Goal: Information Seeking & Learning: Compare options

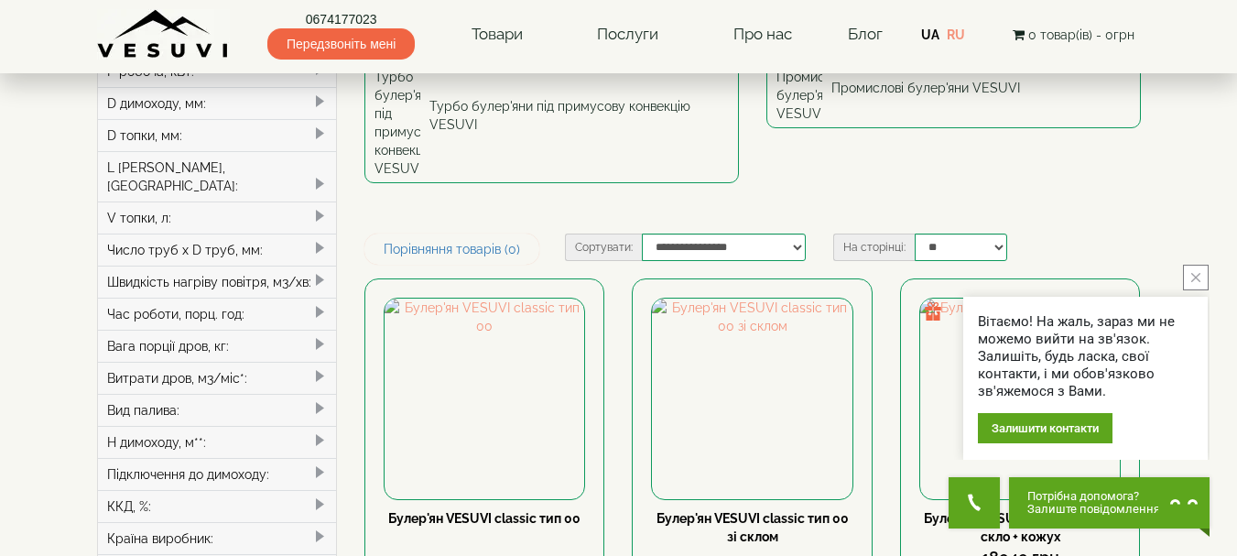
scroll to position [330, 0]
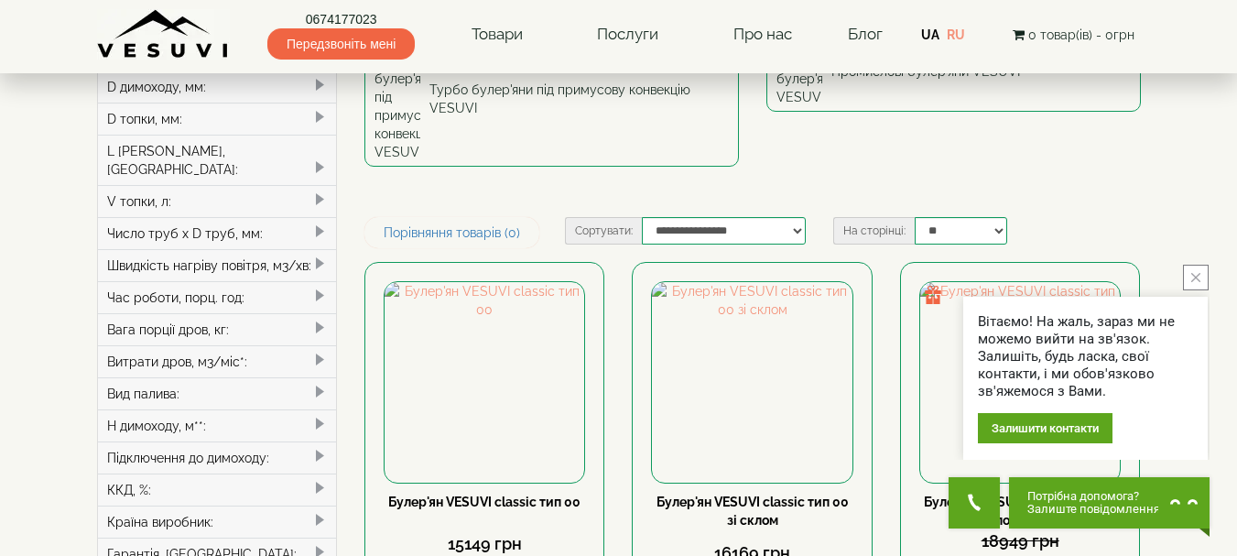
click at [1197, 272] on button "close button" at bounding box center [1196, 278] width 26 height 26
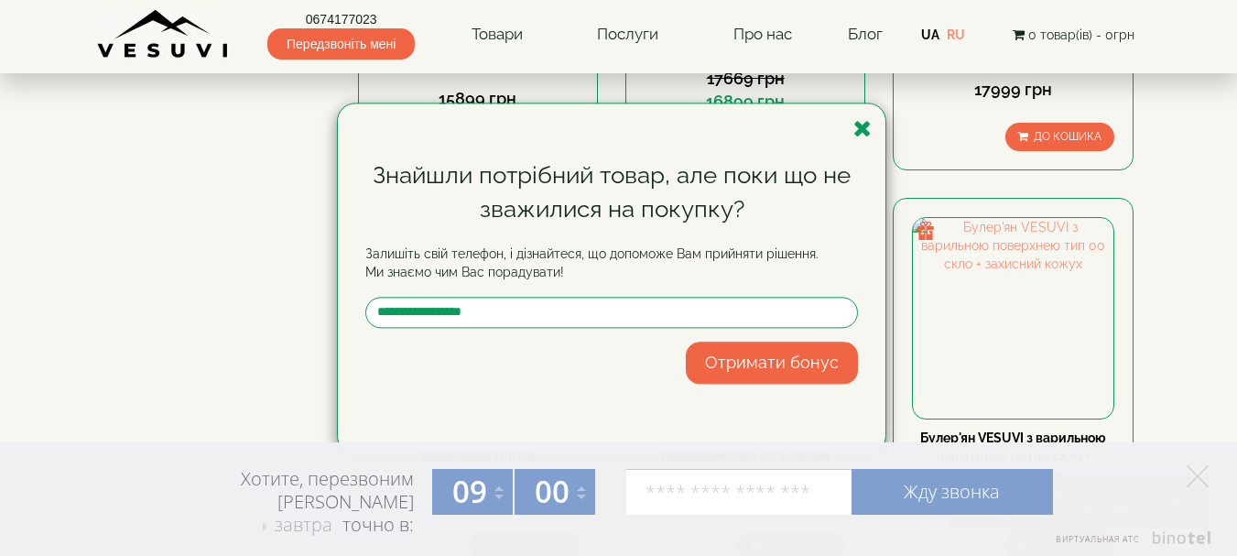
scroll to position [1197, 0]
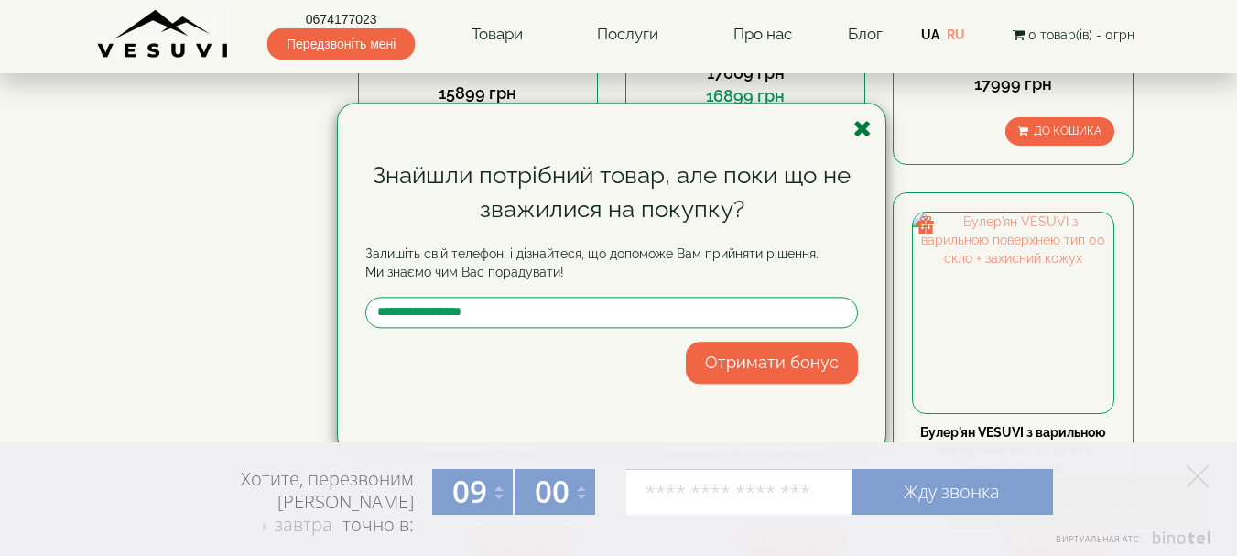
click at [860, 131] on icon "button" at bounding box center [862, 128] width 18 height 23
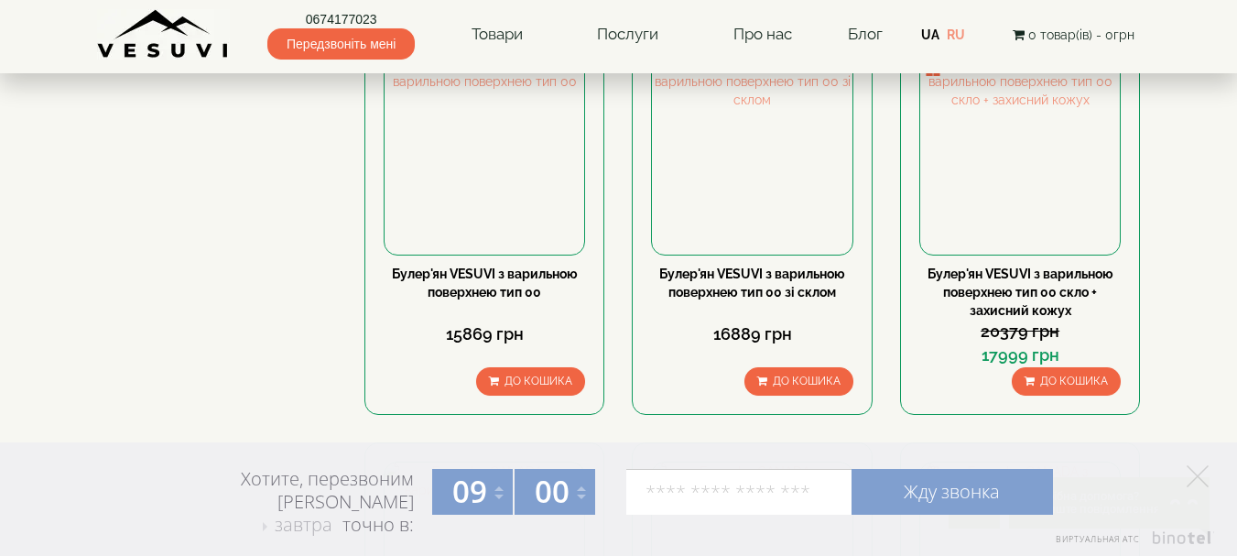
scroll to position [1527, 0]
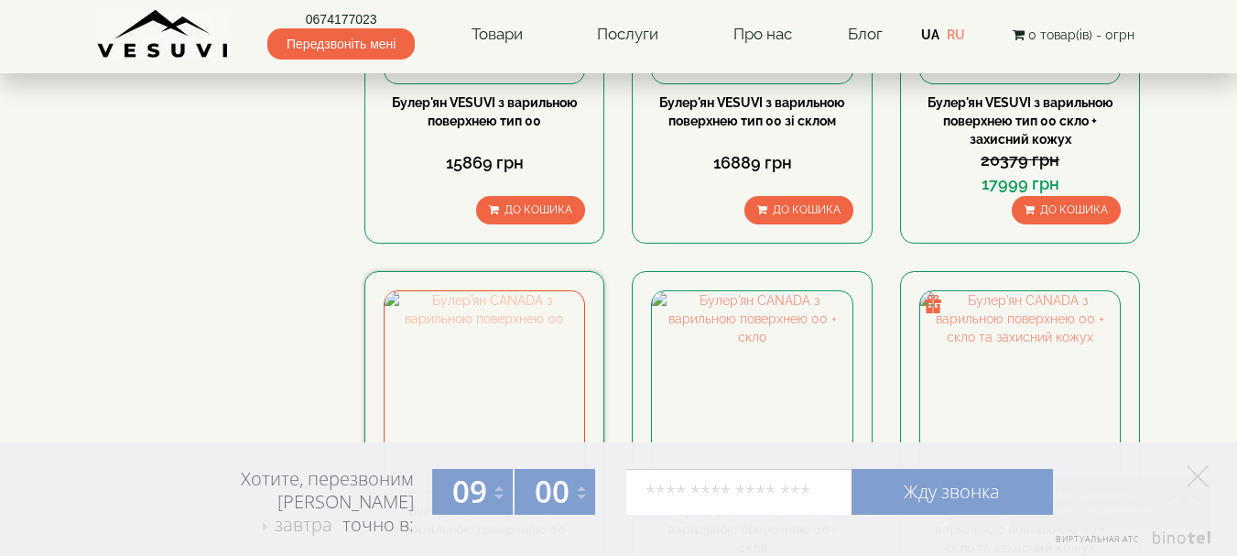
click at [483, 291] on img at bounding box center [485, 391] width 200 height 200
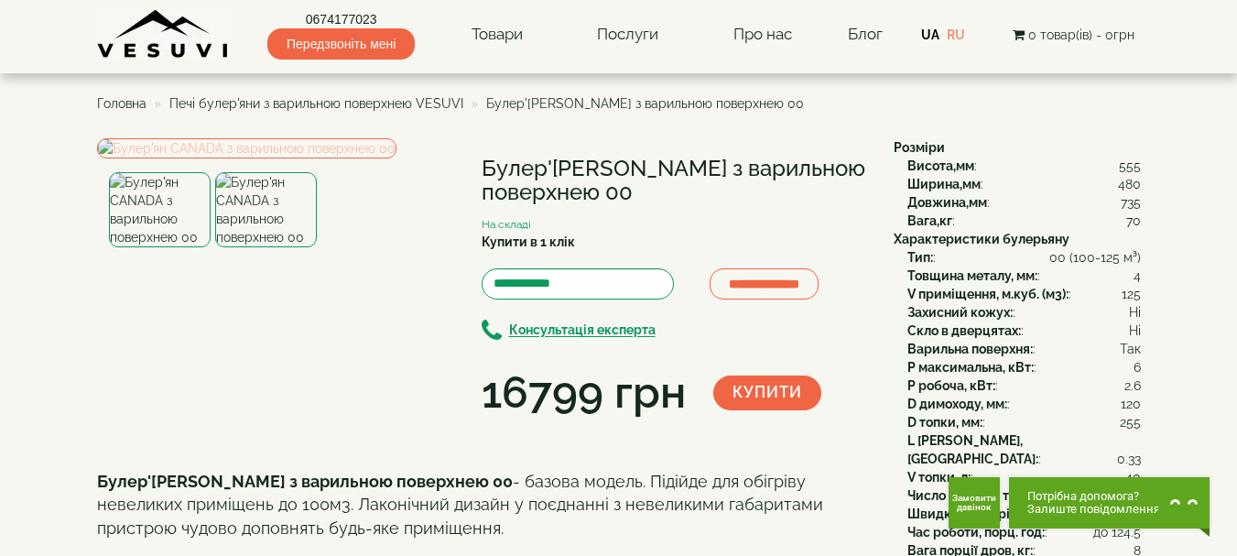
click at [245, 158] on img at bounding box center [246, 148] width 299 height 20
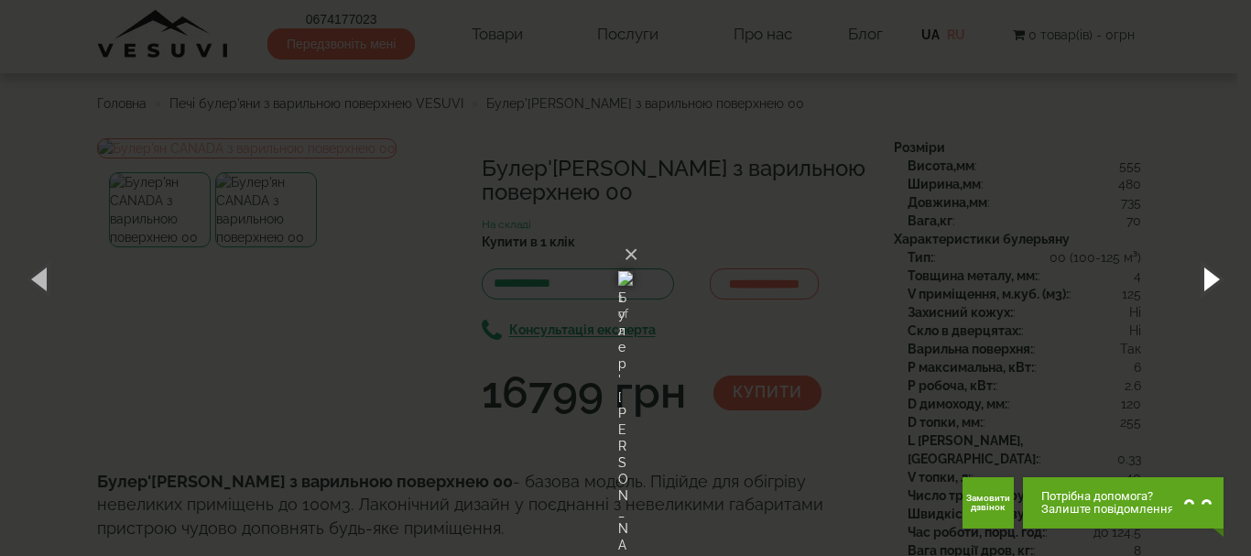
click at [1217, 281] on button "button" at bounding box center [1209, 278] width 82 height 101
click at [638, 234] on button "×" at bounding box center [631, 254] width 15 height 40
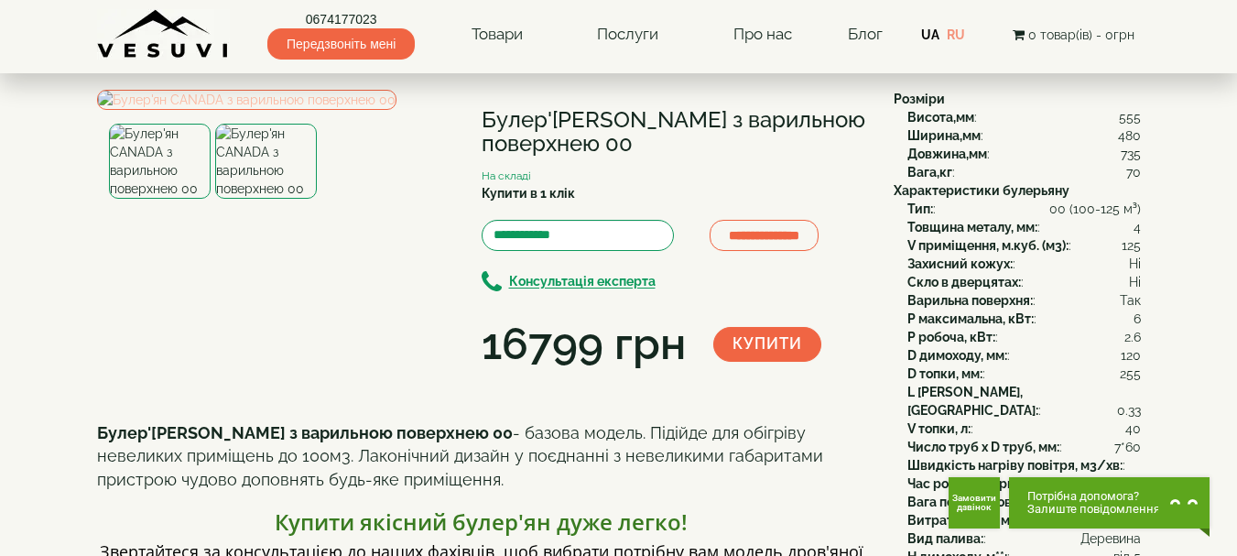
scroll to position [25, 0]
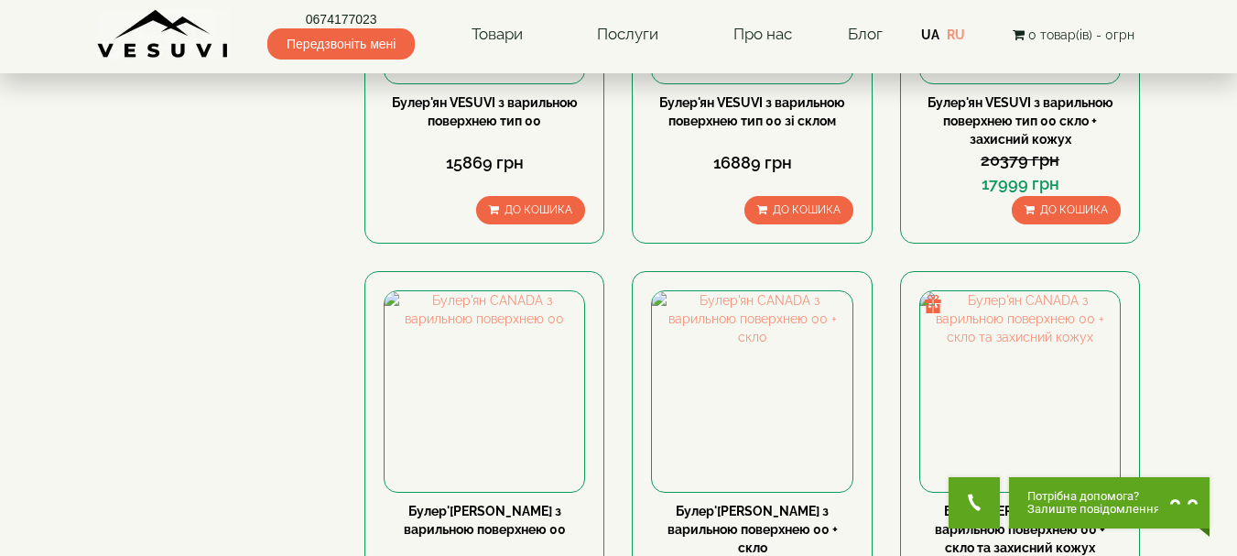
scroll to position [1040, 0]
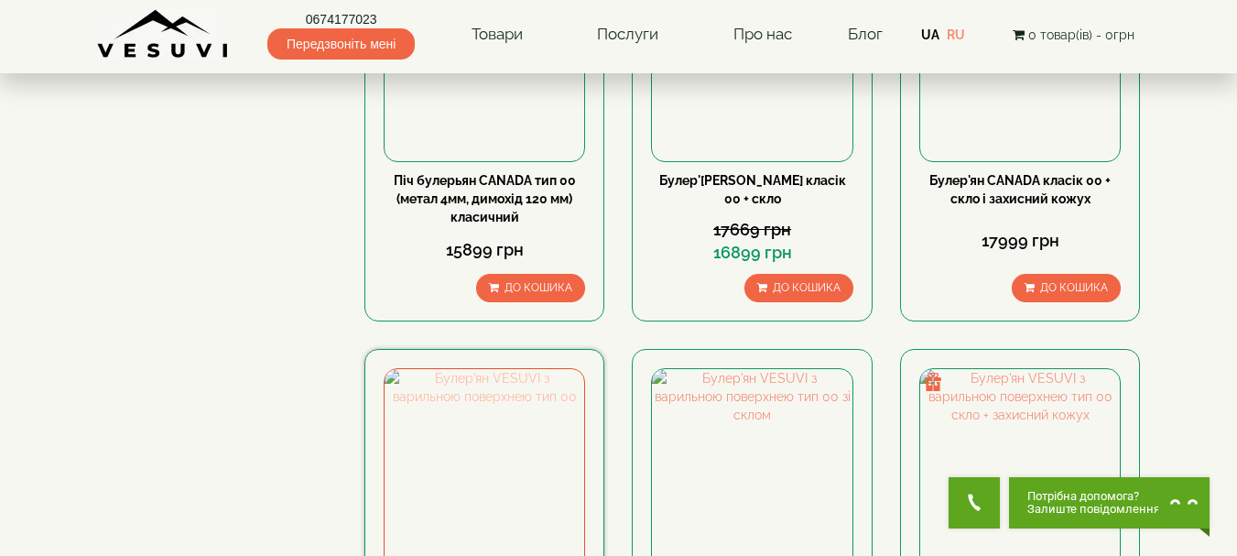
click at [489, 369] on img at bounding box center [485, 469] width 200 height 200
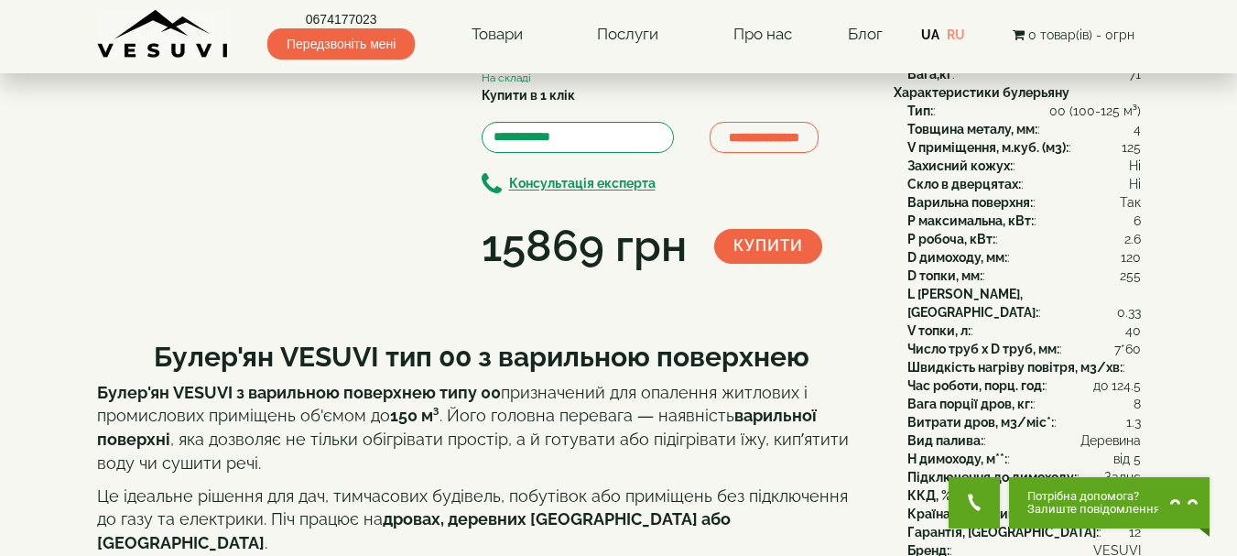
scroll to position [232, 0]
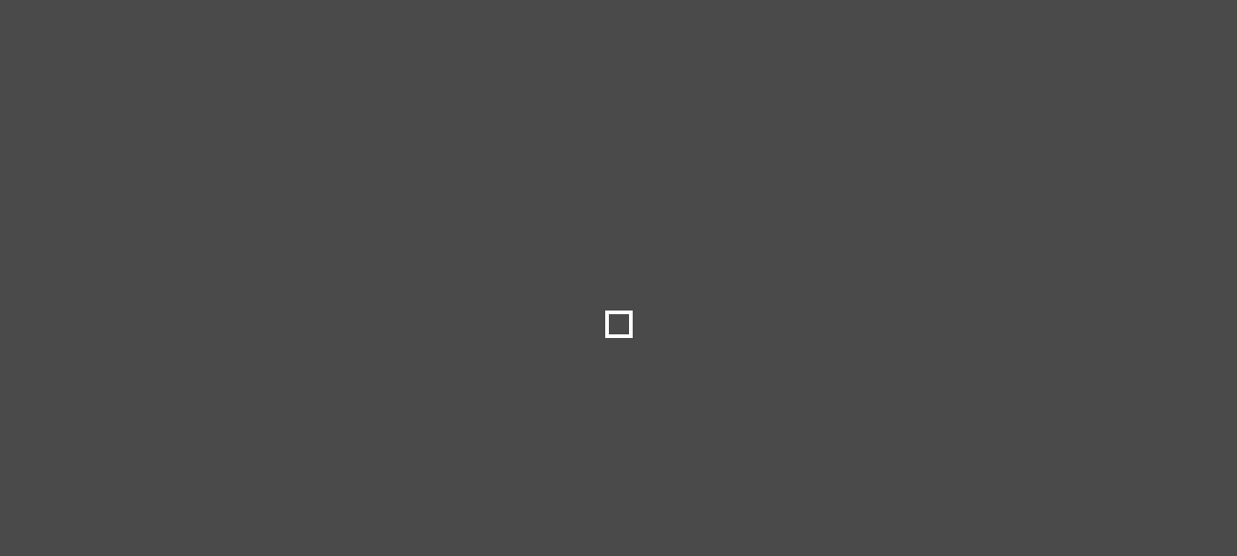
select select
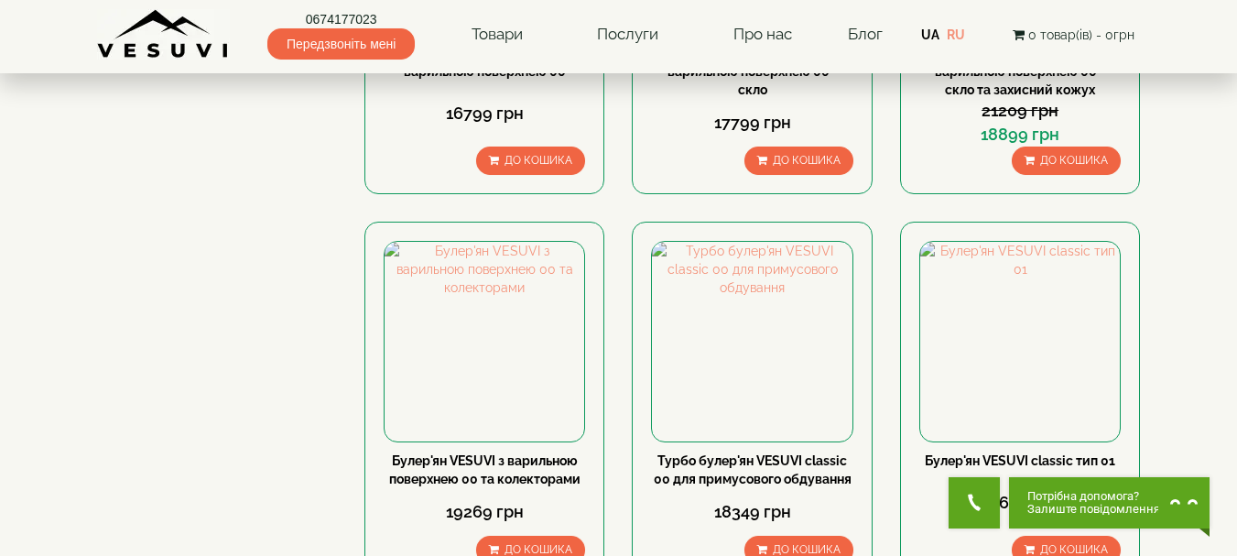
scroll to position [1993, 0]
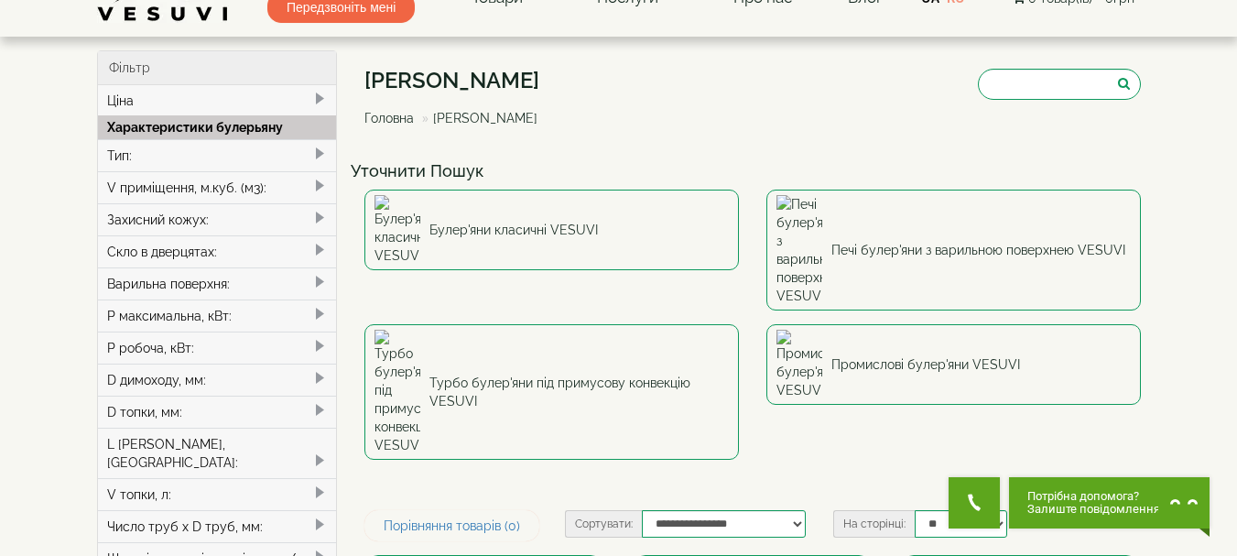
scroll to position [135, 0]
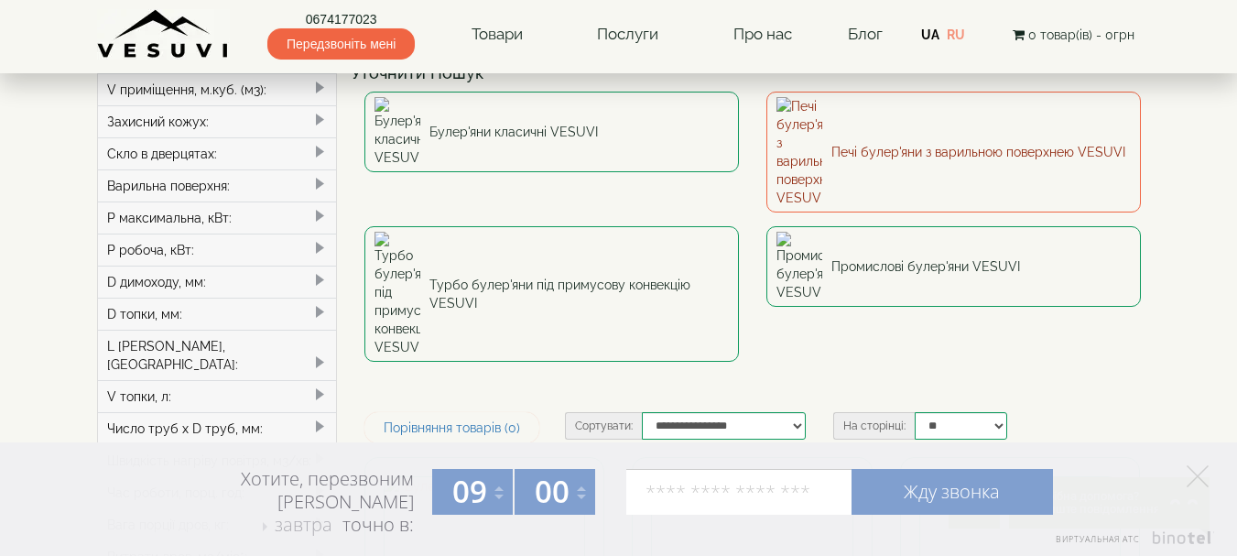
click at [884, 127] on link "Печі булер'яни з варильною поверхнею VESUVI" at bounding box center [953, 152] width 375 height 121
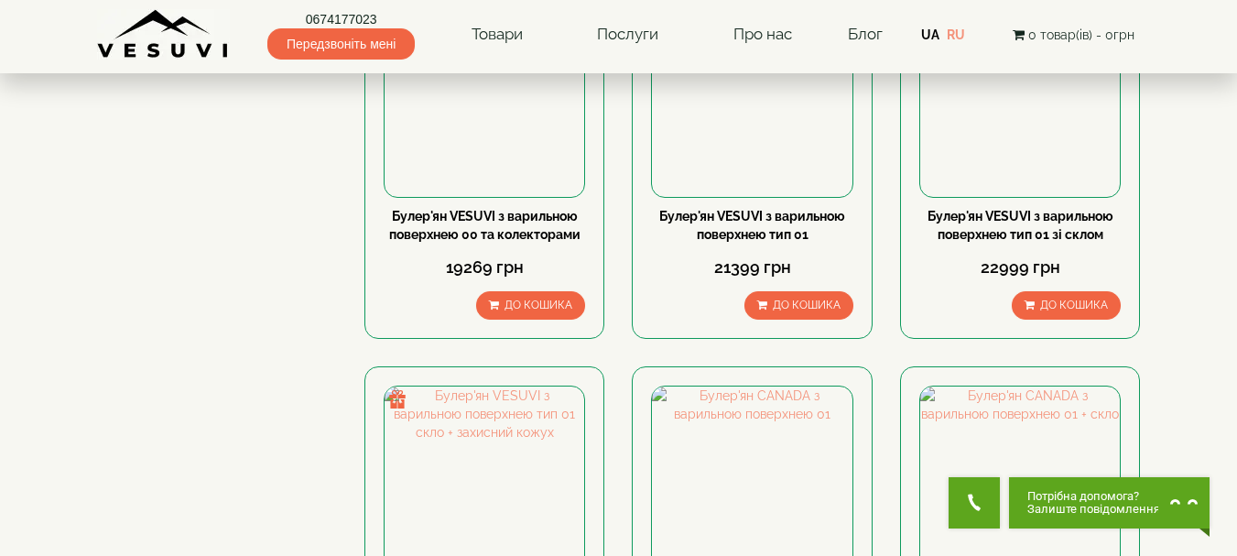
scroll to position [1111, 0]
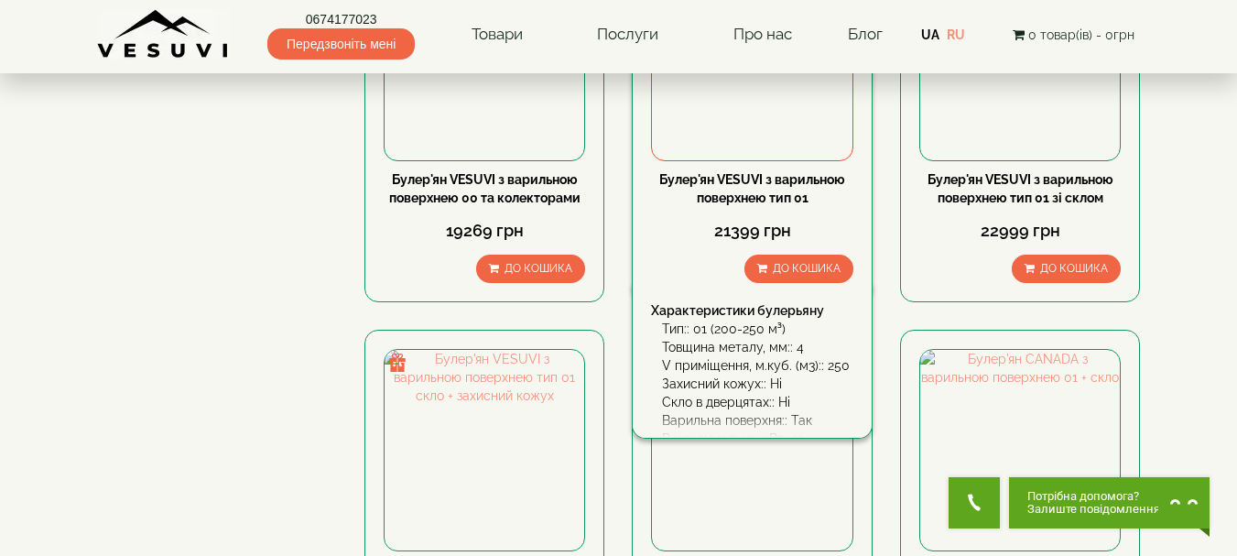
click at [697, 112] on img at bounding box center [752, 61] width 200 height 200
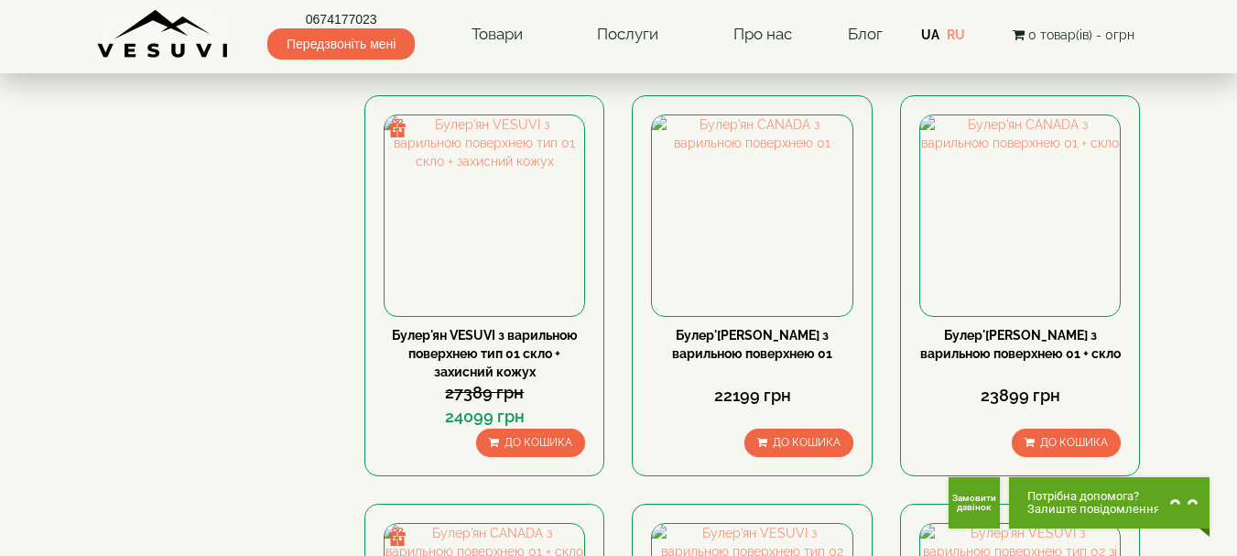
scroll to position [1367, 0]
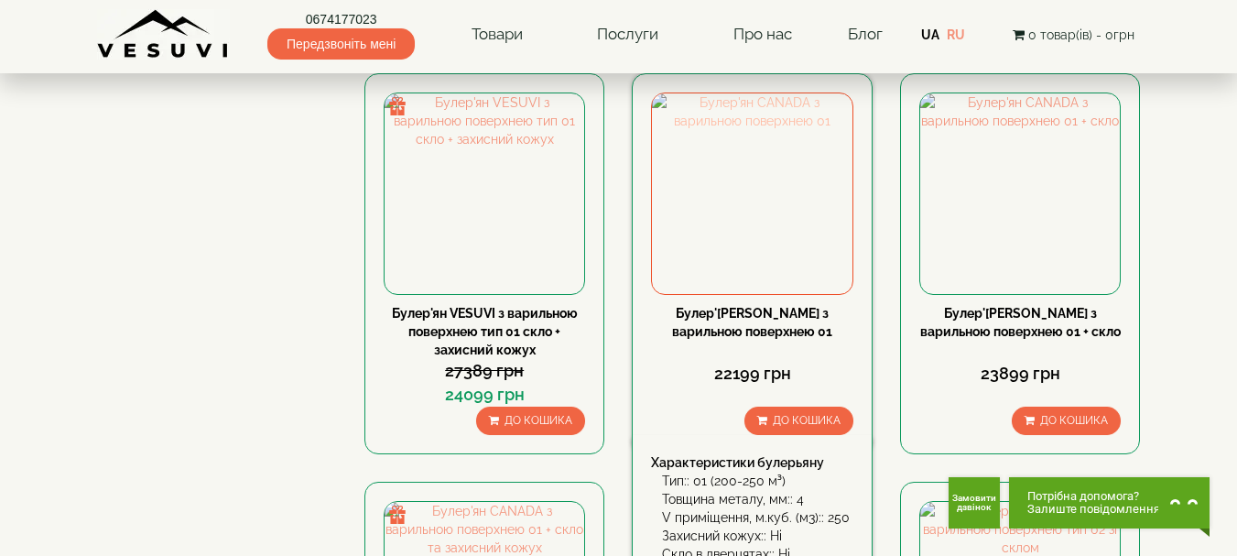
click at [720, 158] on img at bounding box center [752, 193] width 200 height 200
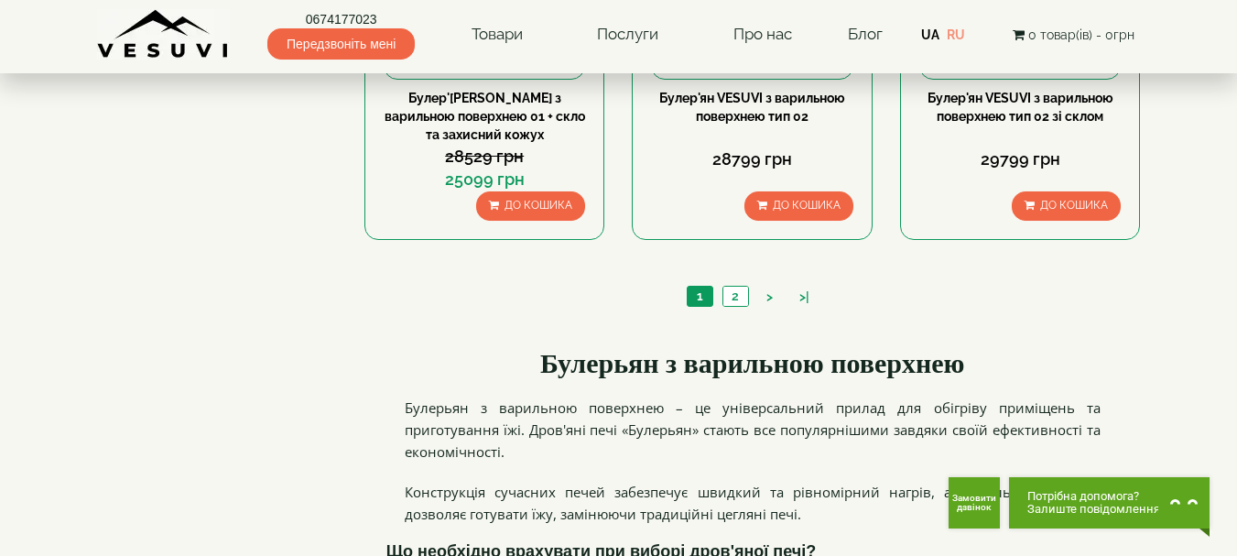
scroll to position [2063, 0]
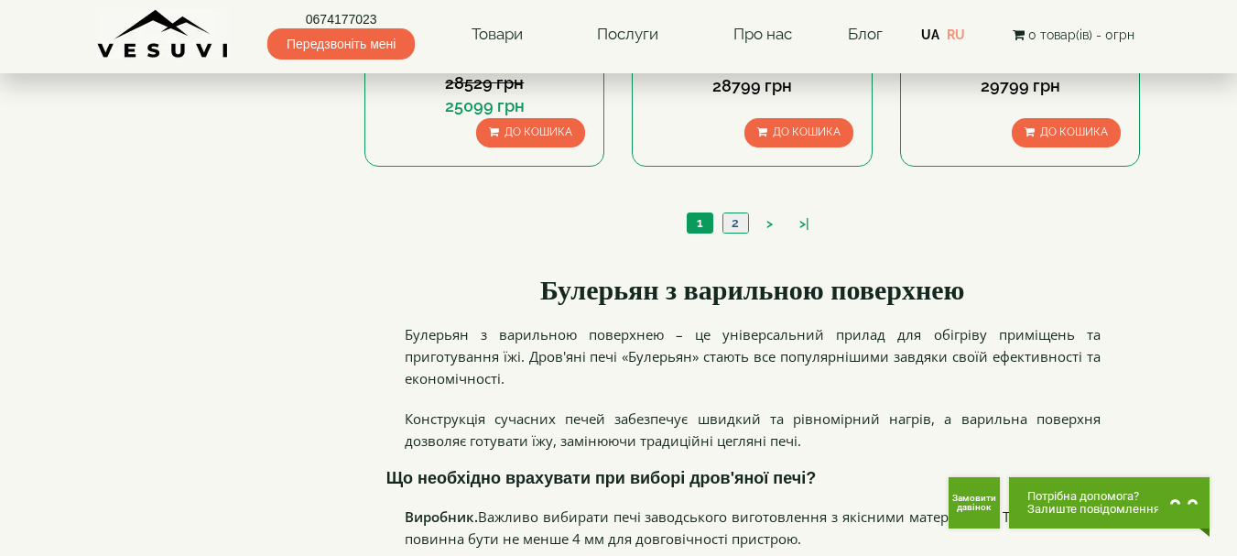
click at [734, 229] on link "2" at bounding box center [736, 222] width 26 height 19
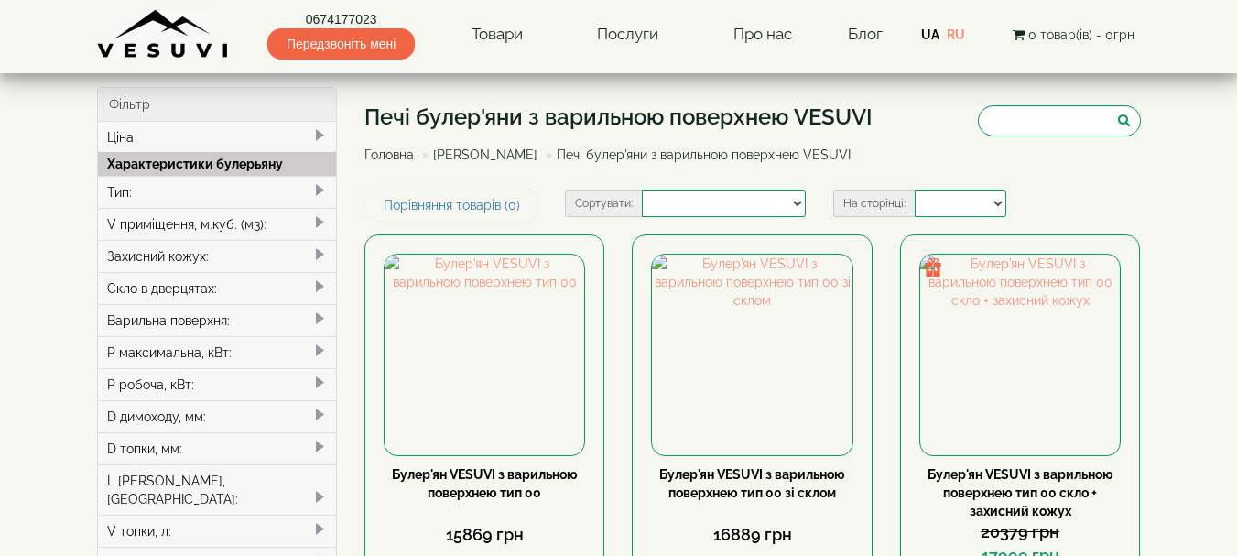
select select
